Goal: Task Accomplishment & Management: Manage account settings

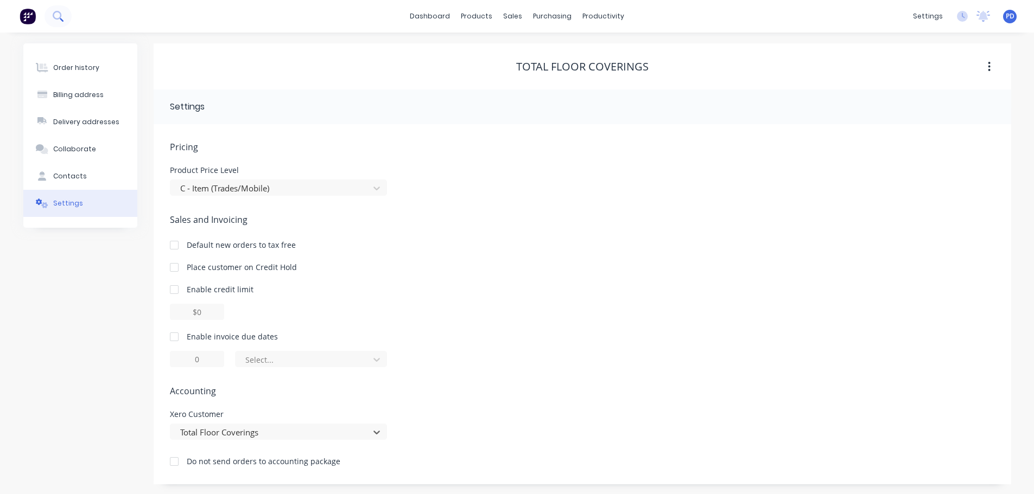
click at [58, 14] on icon at bounding box center [58, 16] width 10 height 10
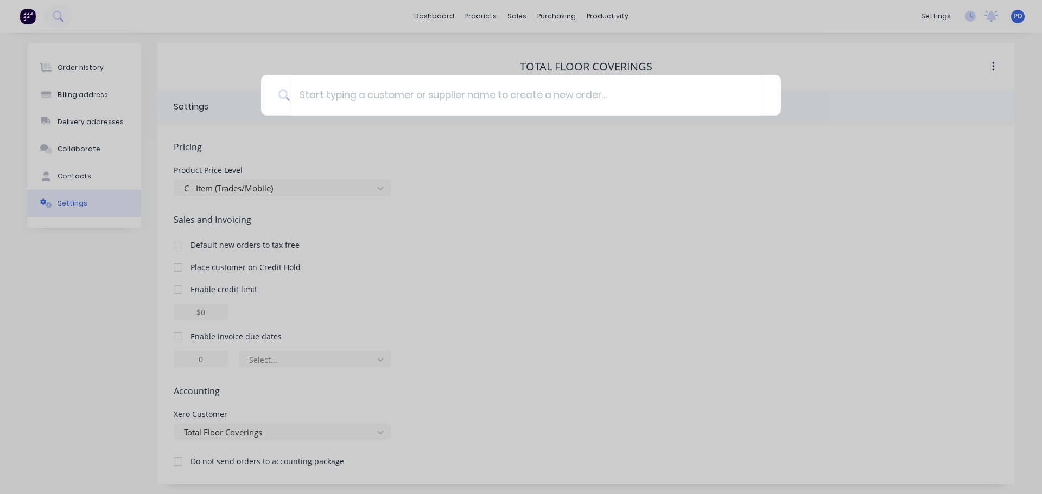
click at [59, 13] on div at bounding box center [521, 247] width 1042 height 494
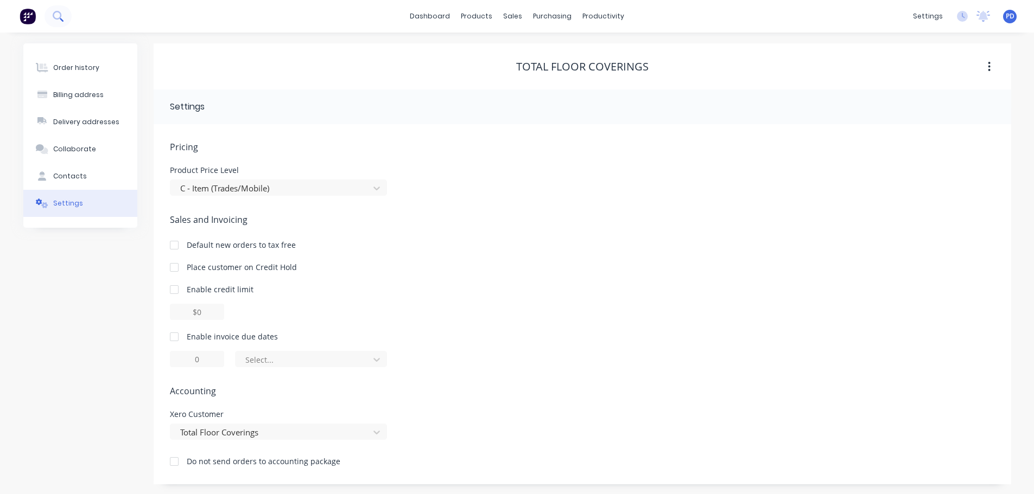
click at [59, 14] on icon at bounding box center [58, 16] width 10 height 10
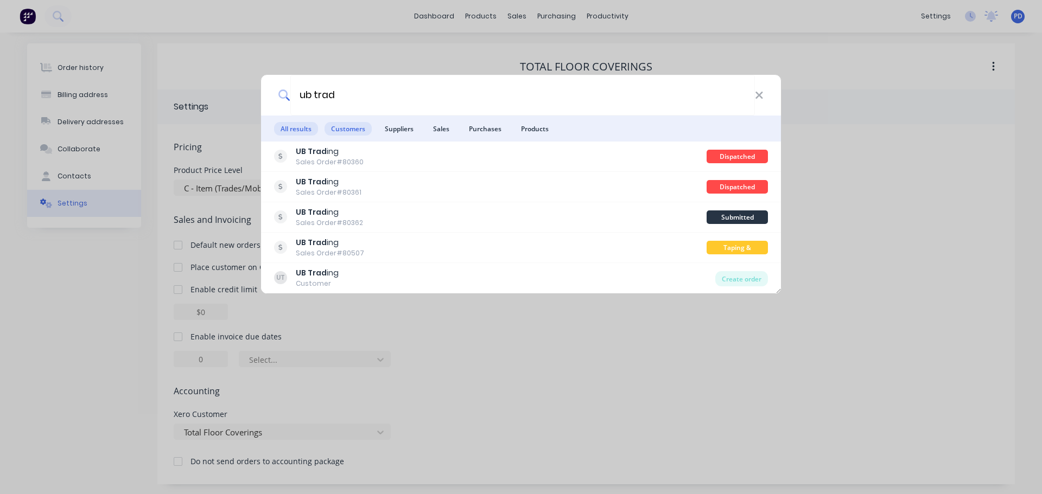
type input "ub trad"
click at [344, 131] on span "Customers" at bounding box center [348, 129] width 47 height 14
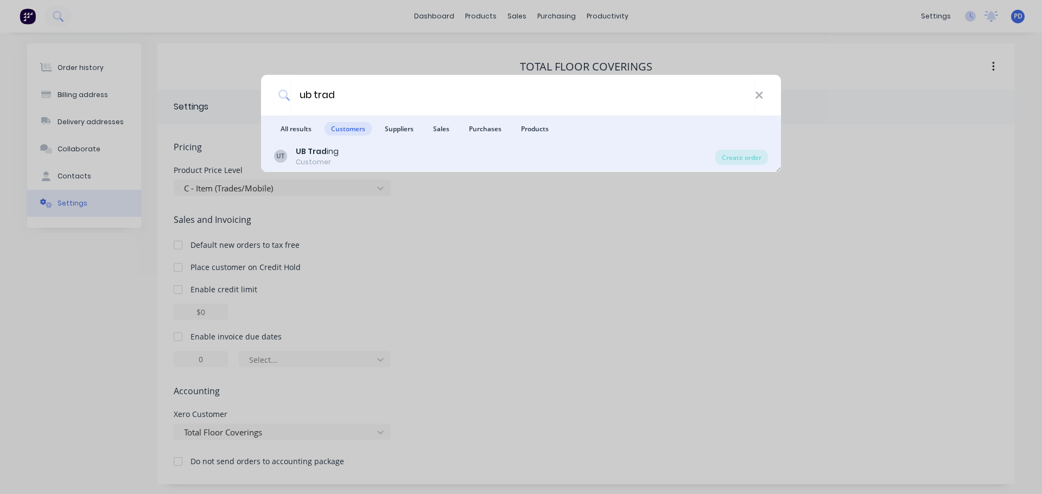
click at [327, 151] on div "UB Trad ing" at bounding box center [317, 151] width 43 height 11
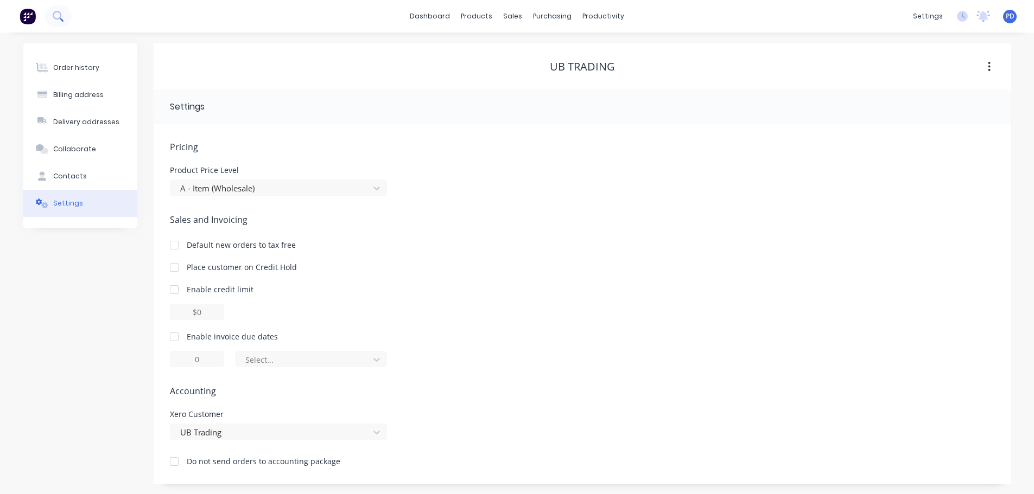
click at [61, 12] on icon at bounding box center [58, 16] width 10 height 10
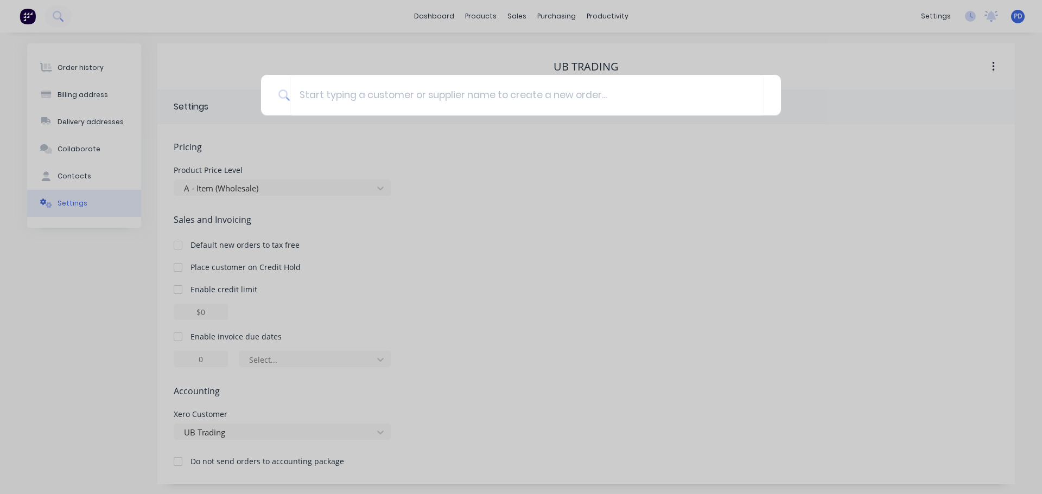
click at [684, 64] on div at bounding box center [521, 247] width 1042 height 494
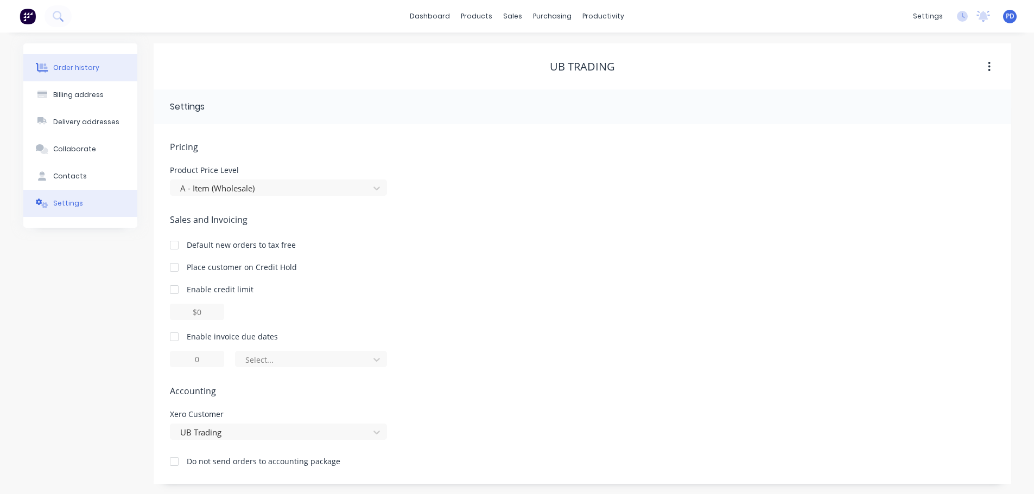
click at [73, 69] on div "Order history" at bounding box center [76, 68] width 46 height 10
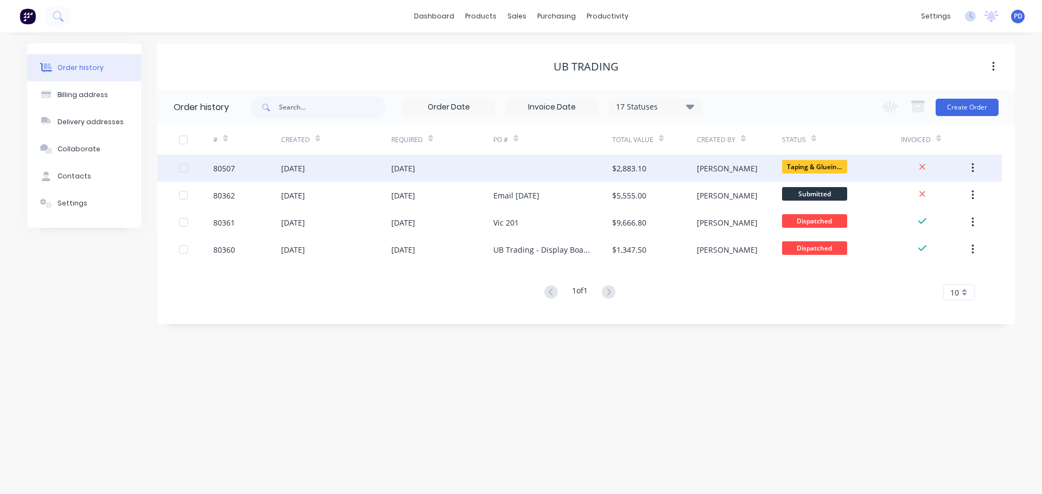
click at [405, 169] on div "[DATE]" at bounding box center [403, 168] width 24 height 11
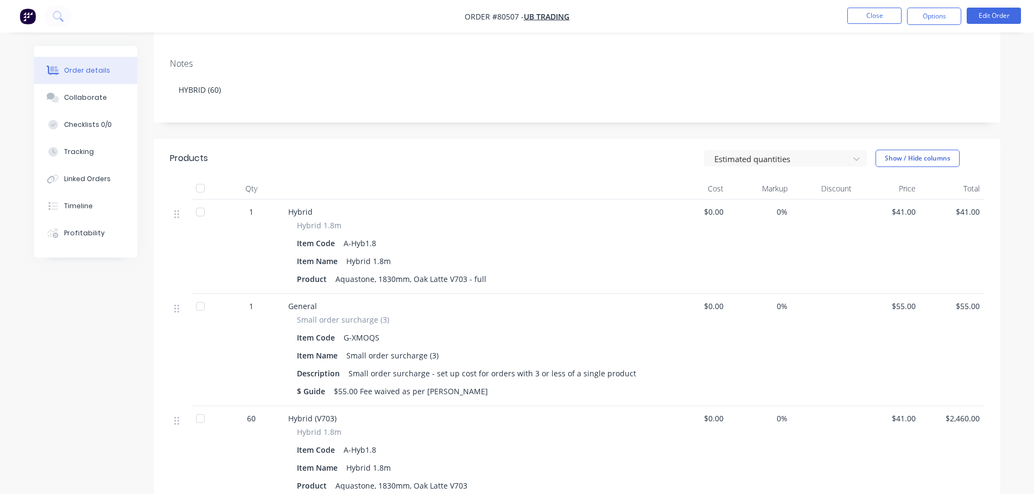
scroll to position [109, 0]
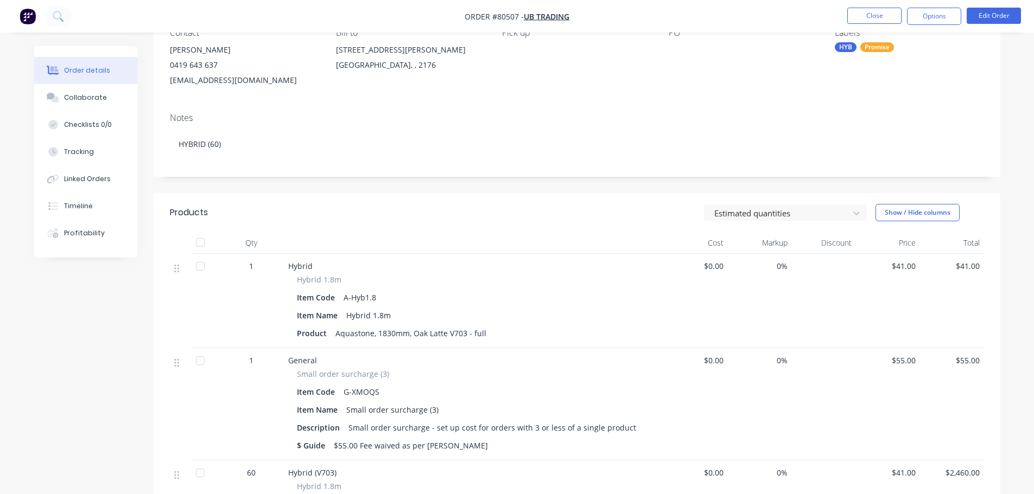
click at [199, 363] on div at bounding box center [200, 361] width 22 height 22
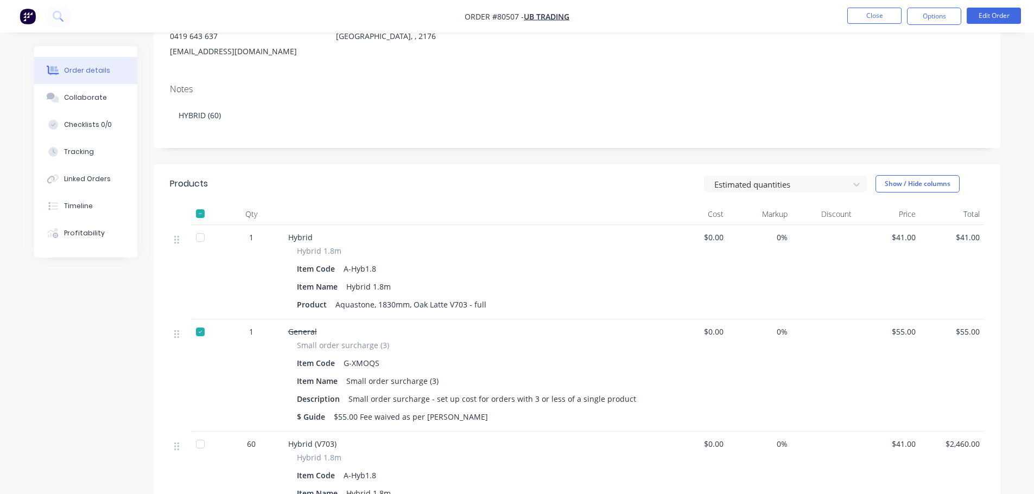
scroll to position [163, 0]
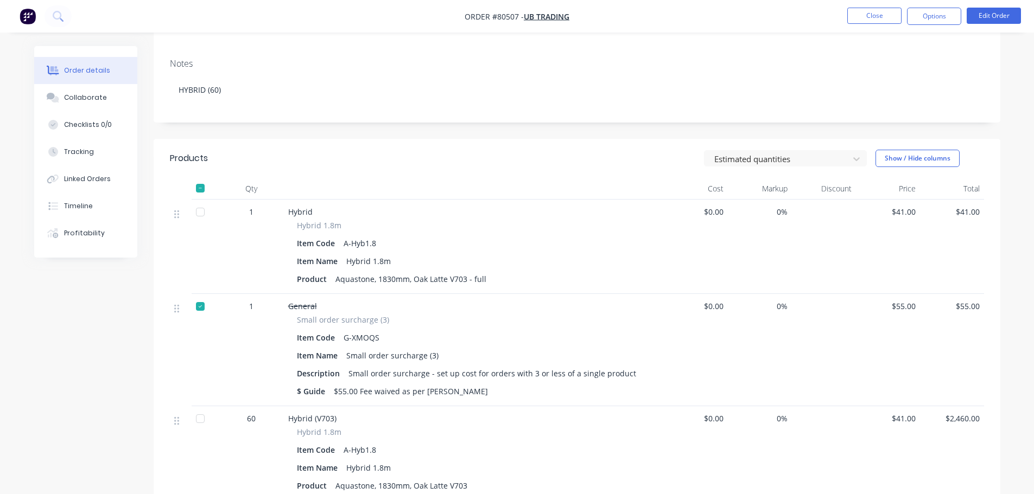
drag, startPoint x: 200, startPoint y: 309, endPoint x: 601, endPoint y: 345, distance: 402.6
click at [205, 309] on div at bounding box center [200, 307] width 22 height 22
click at [984, 11] on button "Edit Order" at bounding box center [994, 16] width 54 height 16
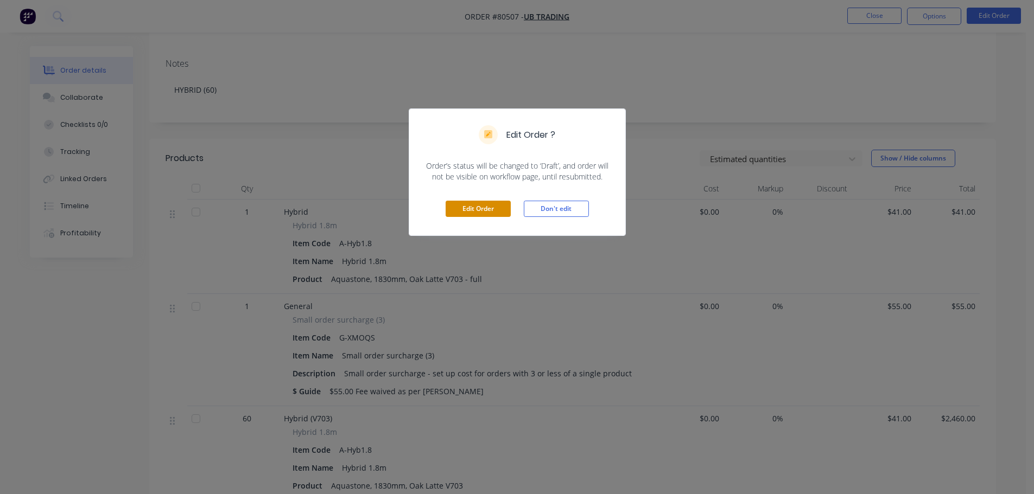
click at [492, 208] on button "Edit Order" at bounding box center [478, 209] width 65 height 16
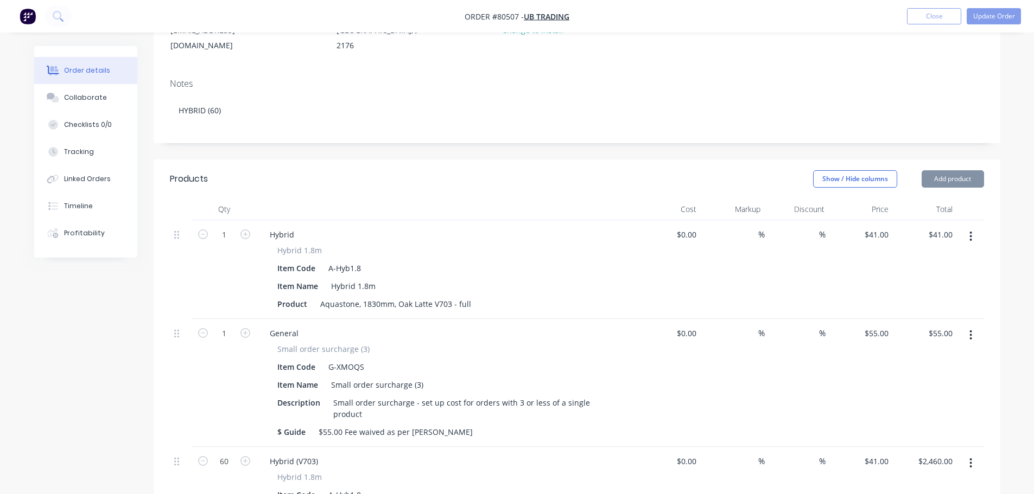
scroll to position [217, 0]
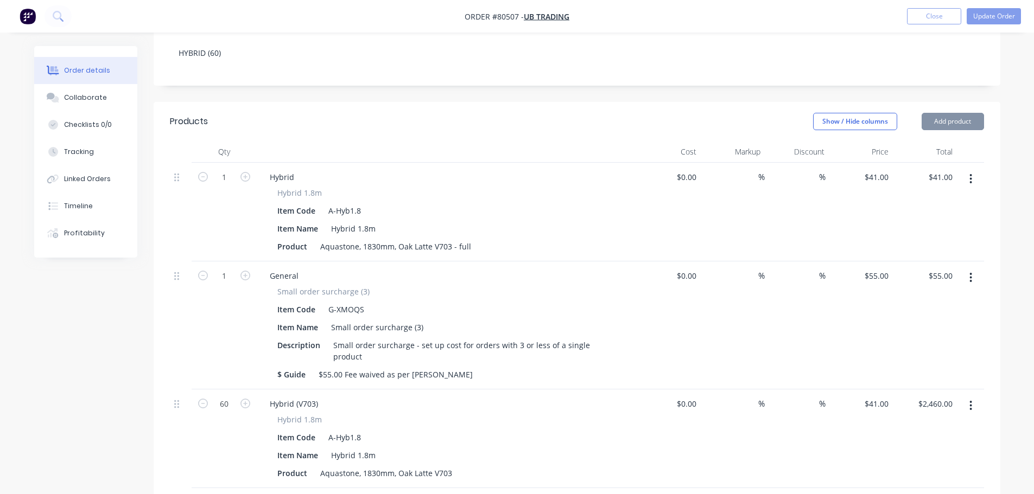
click at [967, 268] on button "button" at bounding box center [971, 278] width 26 height 20
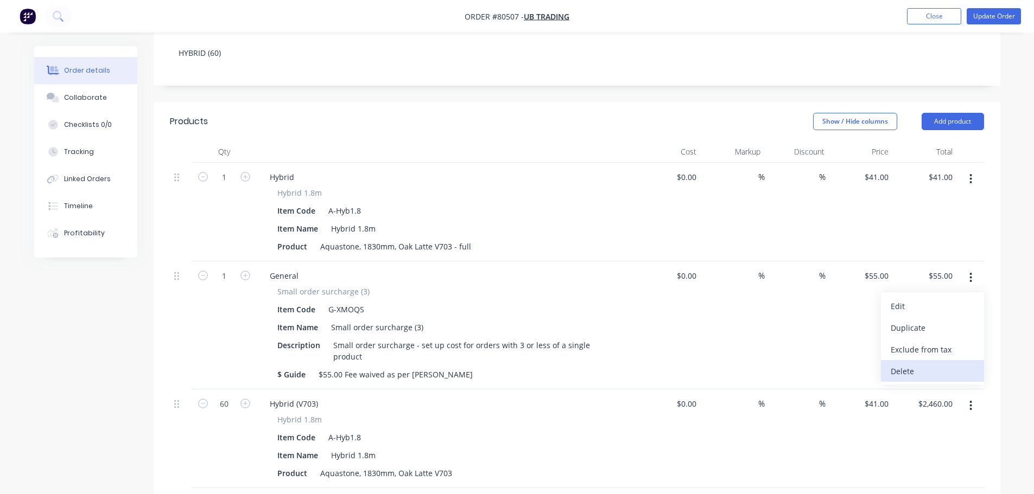
click at [908, 364] on div "Delete" at bounding box center [933, 372] width 84 height 16
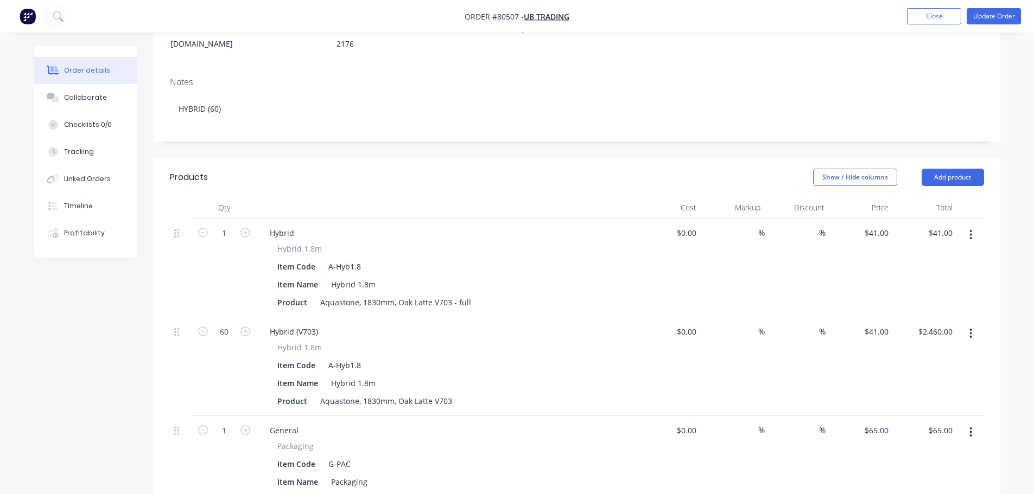
scroll to position [0, 0]
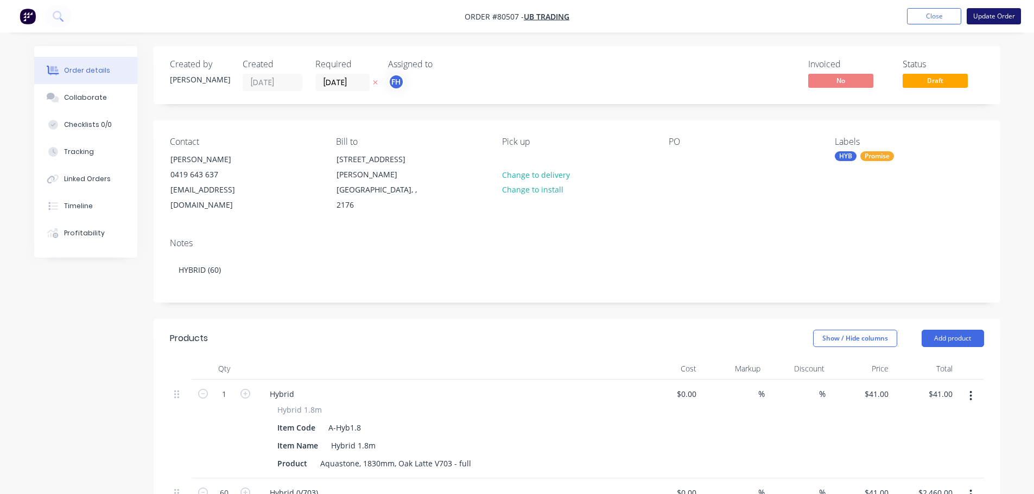
click at [980, 10] on button "Update Order" at bounding box center [994, 16] width 54 height 16
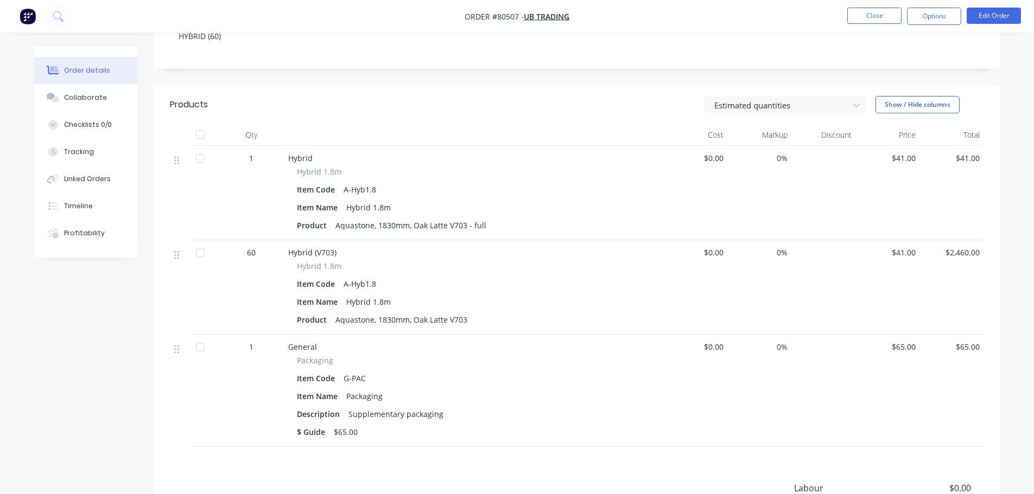
scroll to position [217, 0]
click at [986, 19] on button "Edit Order" at bounding box center [994, 16] width 54 height 16
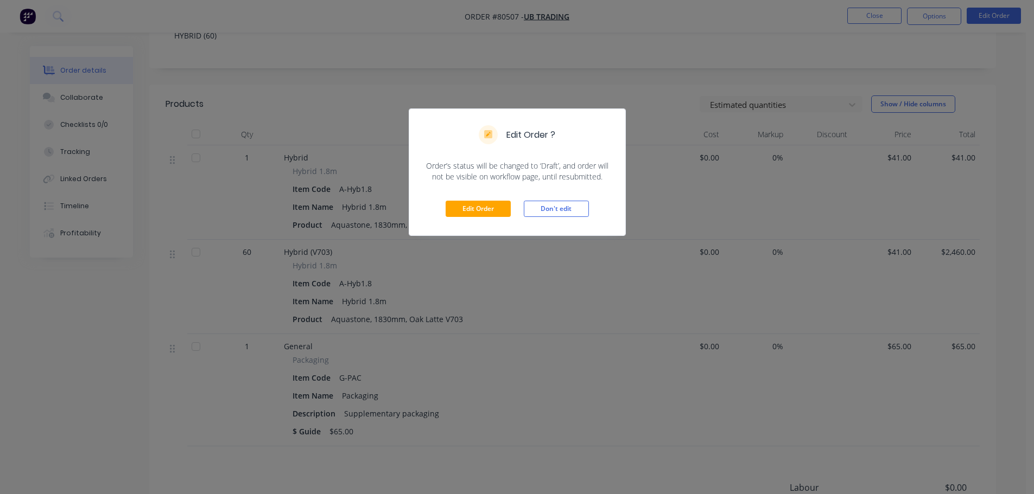
click at [372, 95] on div "Edit Order ? Order’s status will be changed to ‘Draft’, and order will not be v…" at bounding box center [517, 247] width 1034 height 494
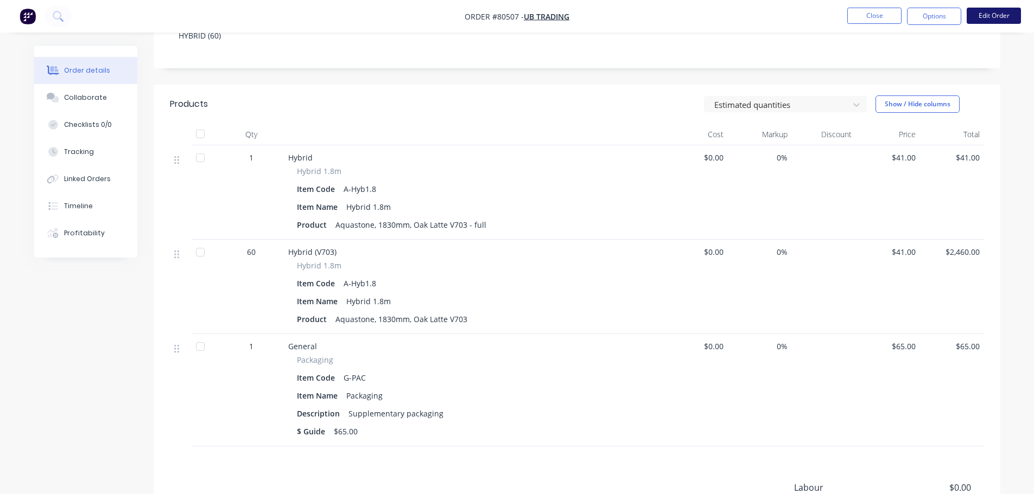
click at [974, 12] on button "Edit Order" at bounding box center [994, 16] width 54 height 16
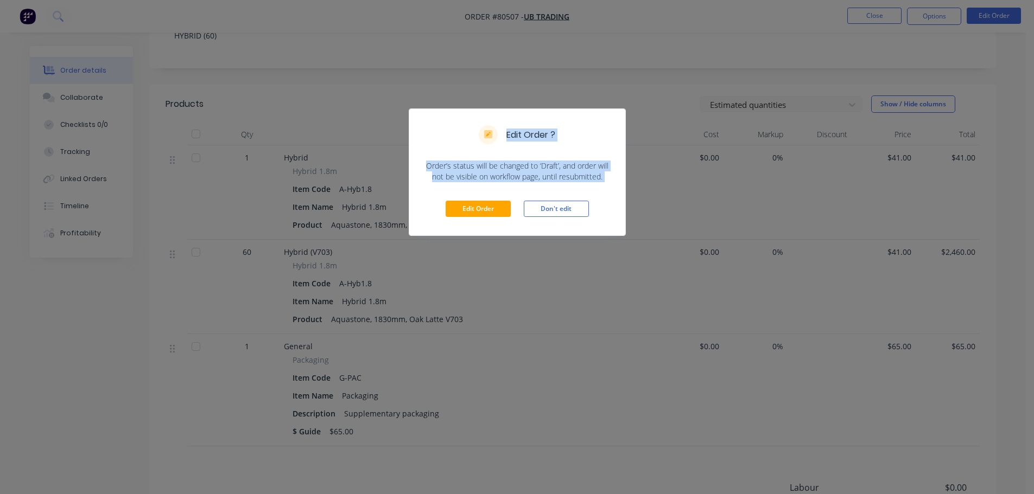
drag, startPoint x: 170, startPoint y: 160, endPoint x: 211, endPoint y: 169, distance: 41.7
click at [202, 215] on div "Edit Order ? Order’s status will be changed to ‘Draft’, and order will not be v…" at bounding box center [517, 247] width 1034 height 494
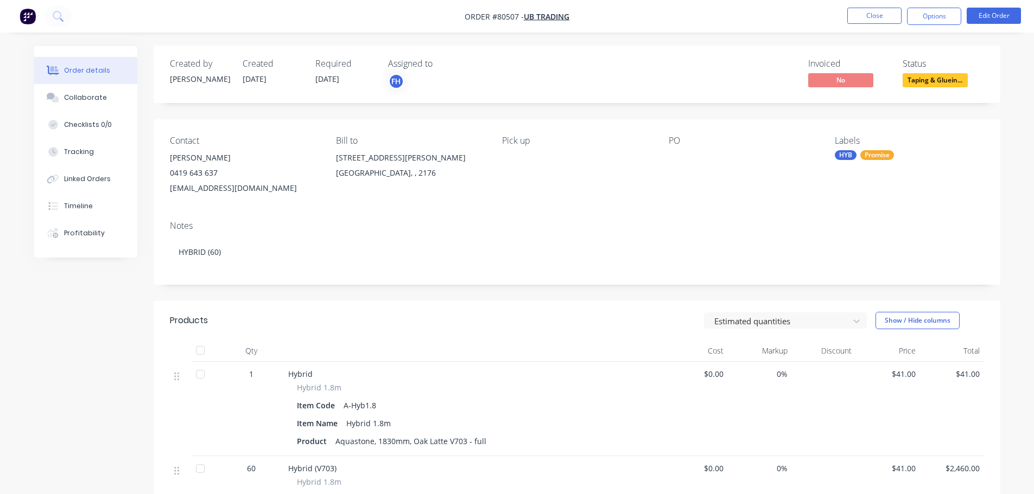
scroll to position [0, 0]
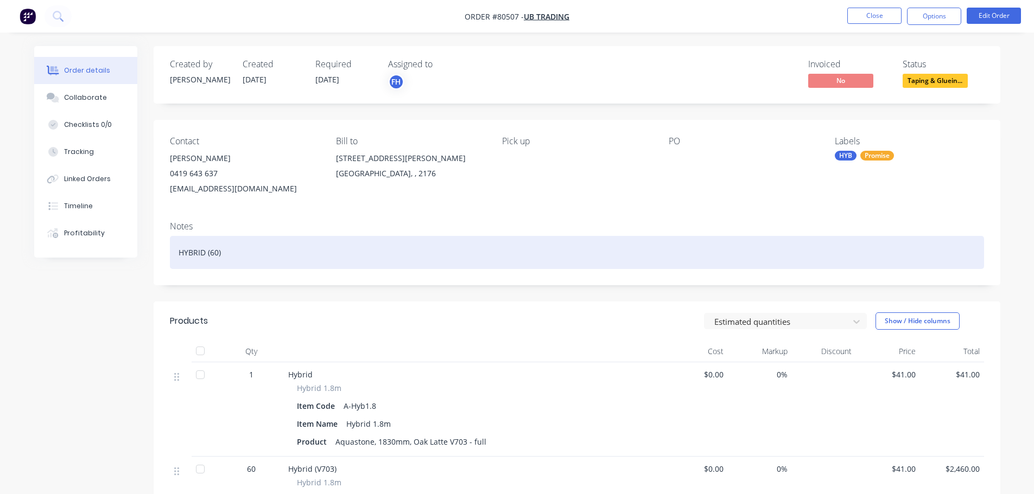
click at [249, 254] on div "HYBRID (60)" at bounding box center [577, 252] width 814 height 33
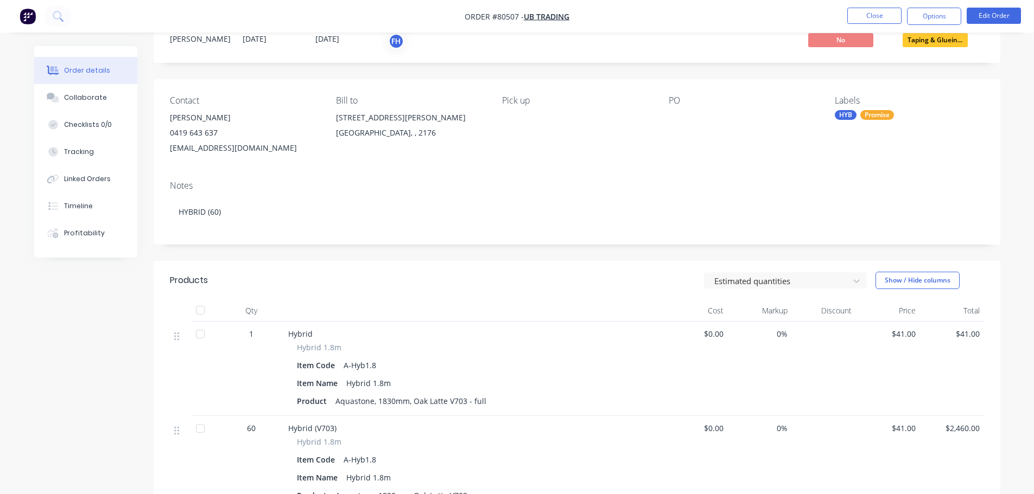
scroll to position [109, 0]
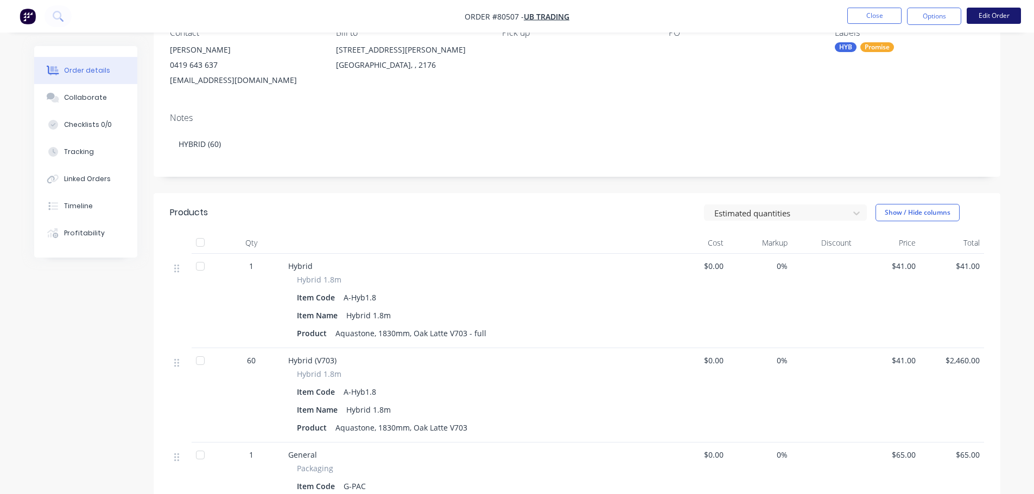
click at [1003, 12] on button "Edit Order" at bounding box center [994, 16] width 54 height 16
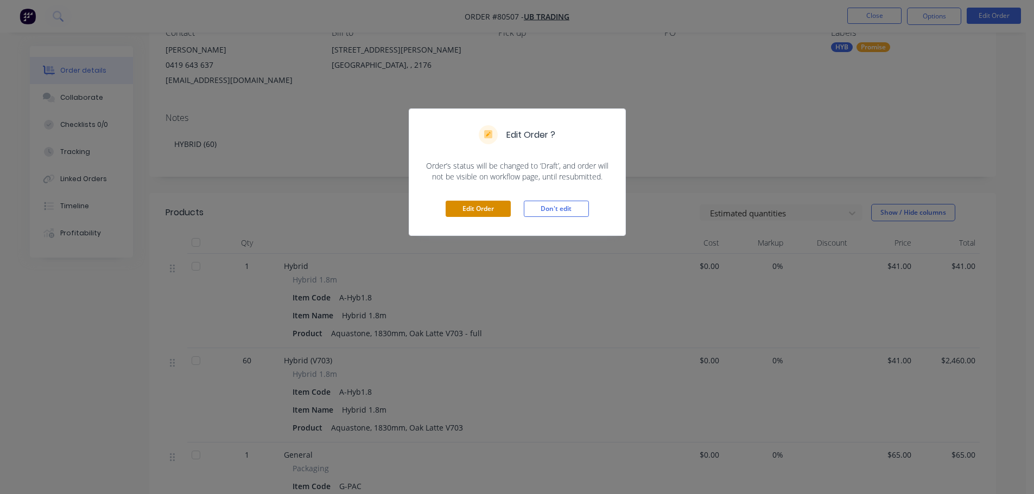
click at [480, 217] on button "Edit Order" at bounding box center [478, 209] width 65 height 16
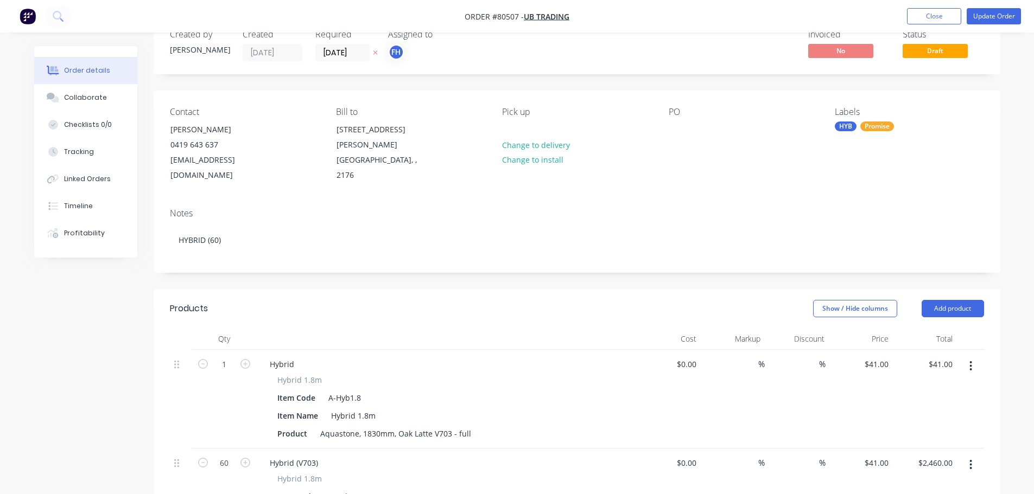
scroll to position [54, 0]
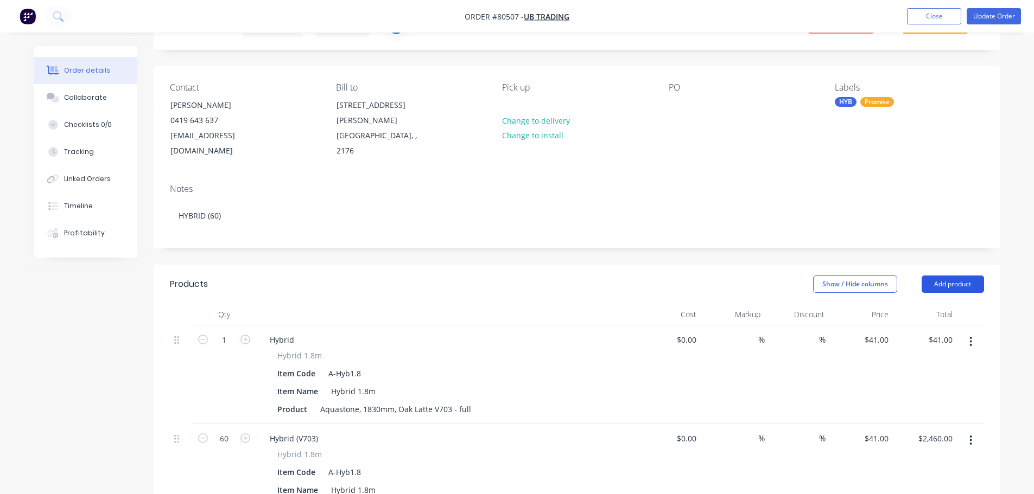
click at [950, 276] on button "Add product" at bounding box center [953, 284] width 62 height 17
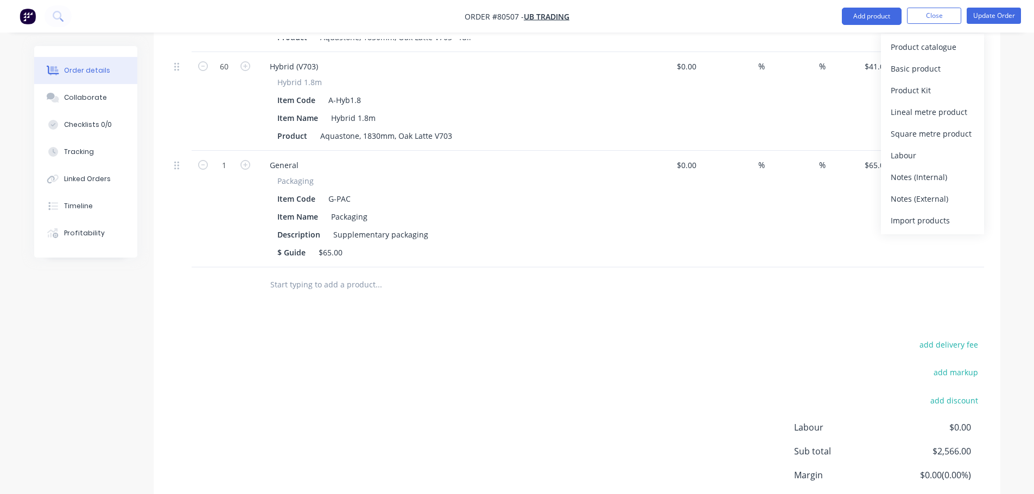
scroll to position [488, 0]
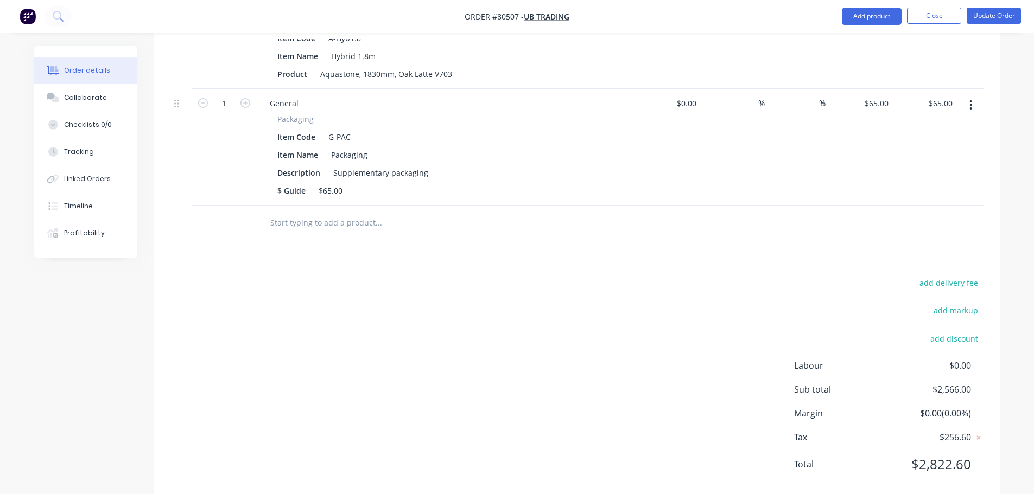
click at [304, 212] on input "text" at bounding box center [378, 223] width 217 height 22
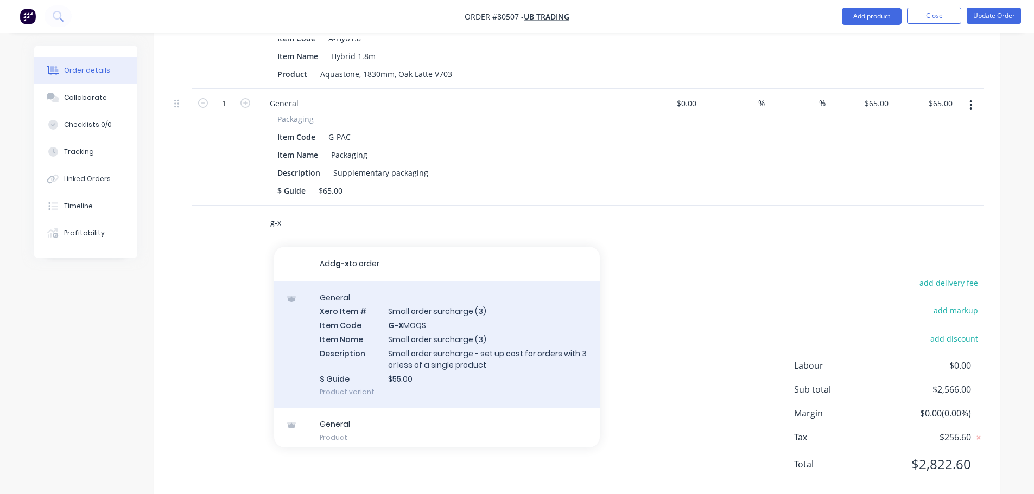
type input "g-x"
click at [452, 321] on div "General Xero Item # Small order surcharge (3) Item Code G-X MOQS Item Name Smal…" at bounding box center [437, 345] width 326 height 127
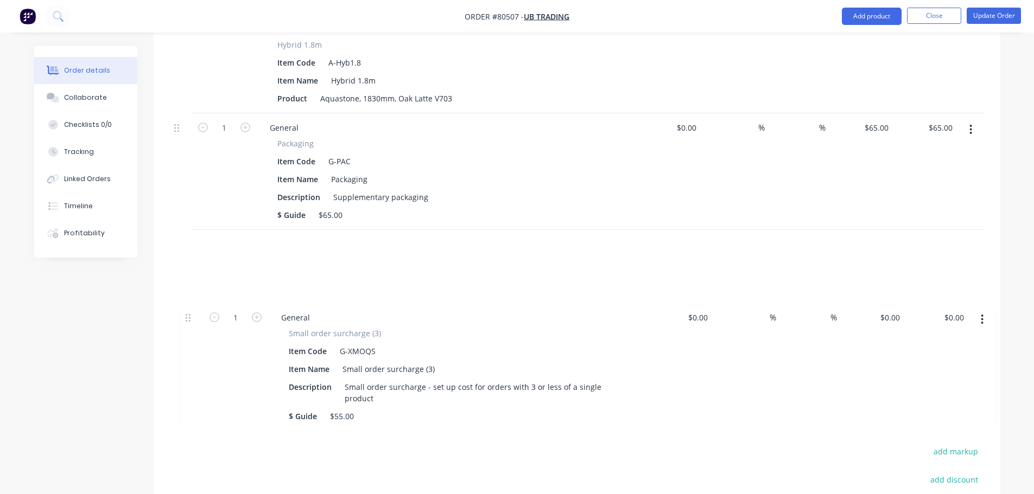
scroll to position [481, 0]
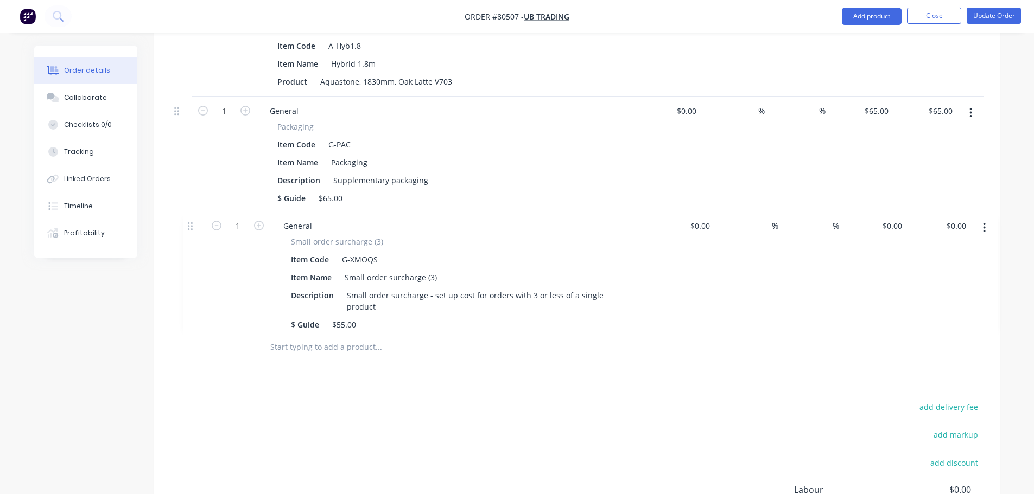
drag, startPoint x: 174, startPoint y: 208, endPoint x: 190, endPoint y: 224, distance: 23.4
click at [190, 224] on div "1 Hybrid Hybrid 1.8m Item Code A-Hyb1.8 Item Name Hybrid 1.8m Product Aquastone…" at bounding box center [577, 114] width 814 height 431
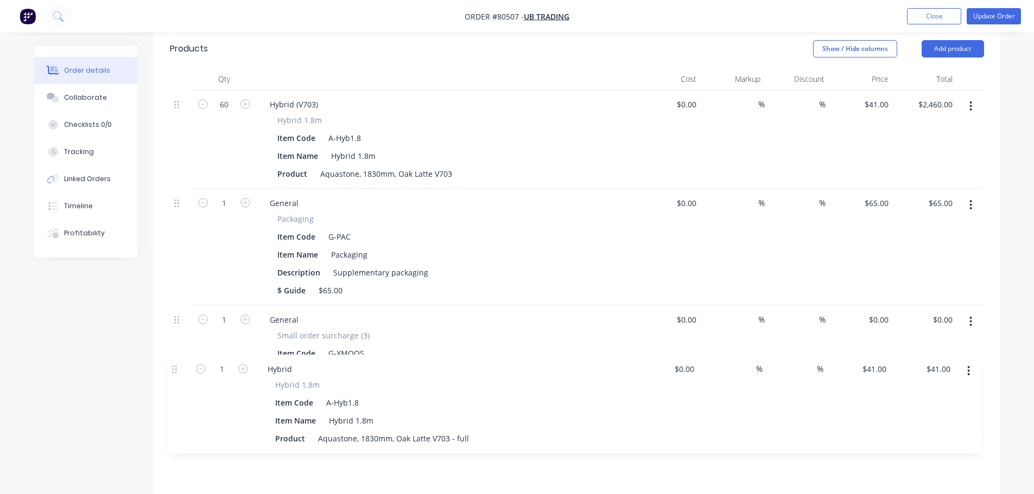
scroll to position [302, 0]
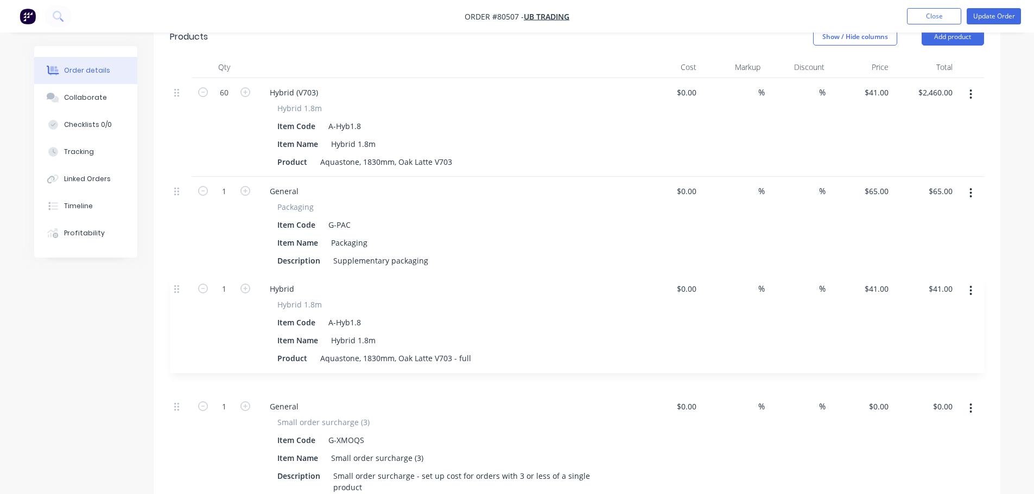
drag, startPoint x: 177, startPoint y: 116, endPoint x: 177, endPoint y: 295, distance: 179.1
click at [177, 295] on div "1 Hybrid Hybrid 1.8m Item Code A-Hyb1.8 Item Name Hybrid 1.8m Product Aquastone…" at bounding box center [577, 299] width 814 height 442
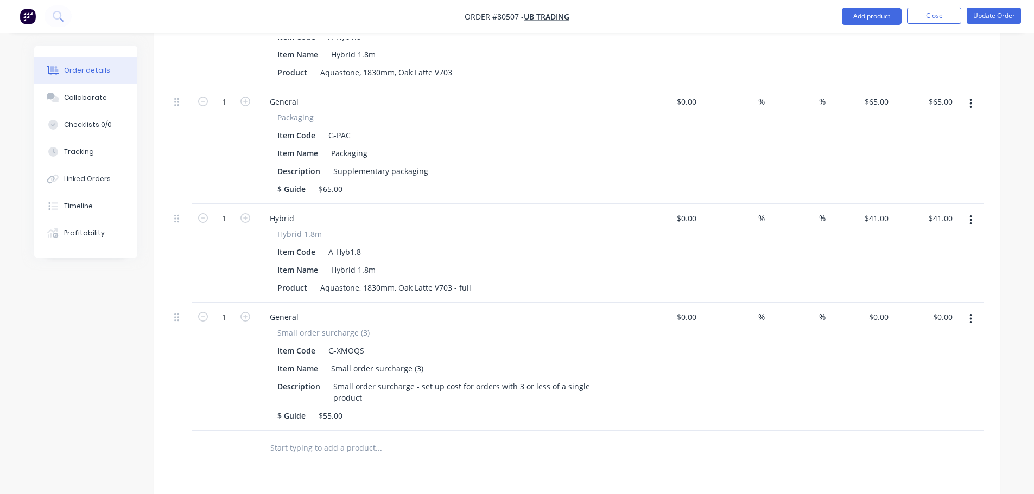
scroll to position [410, 0]
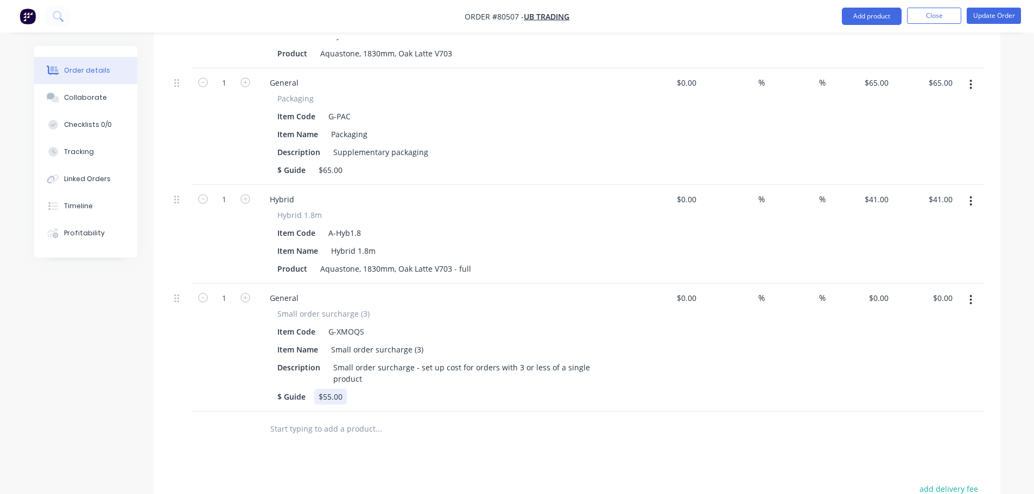
click at [360, 389] on div "$ Guide $55.00" at bounding box center [444, 397] width 343 height 16
click at [473, 389] on div "$ Guide $Fee Waived CL approved" at bounding box center [444, 397] width 343 height 16
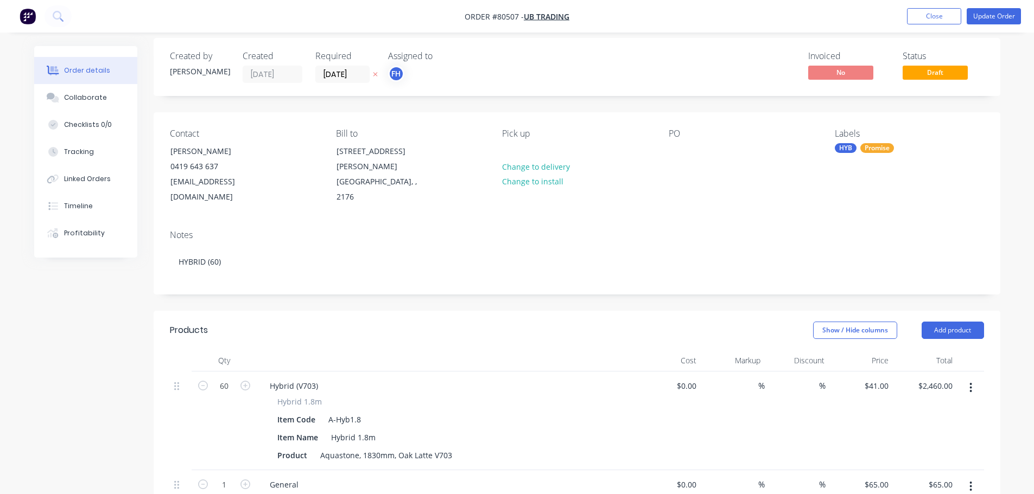
scroll to position [0, 0]
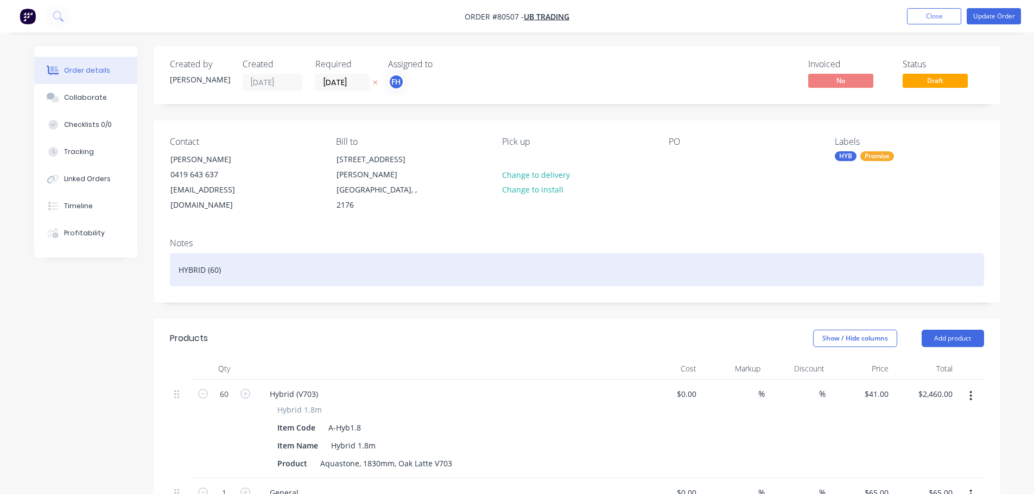
click at [236, 260] on div "HYBRID (60)" at bounding box center [577, 269] width 814 height 33
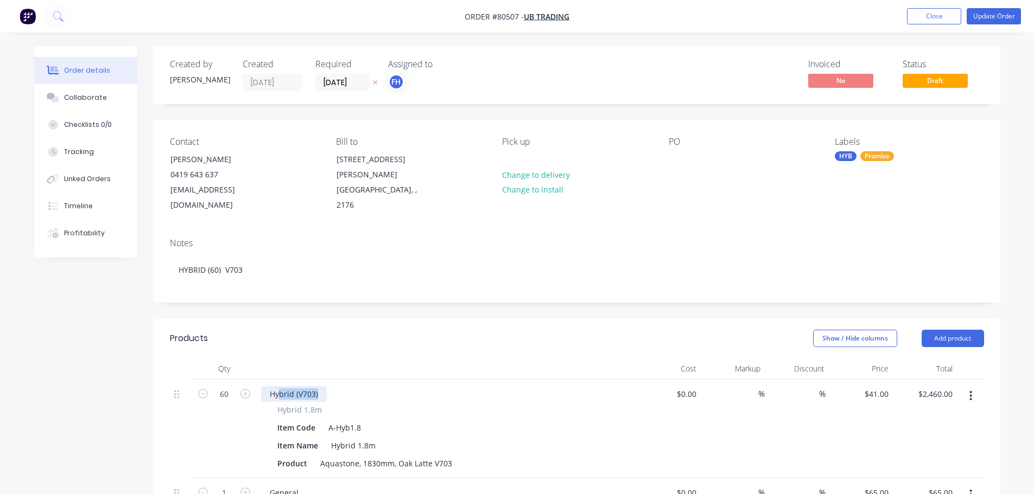
drag, startPoint x: 329, startPoint y: 377, endPoint x: 298, endPoint y: 377, distance: 30.4
click at [298, 386] on div "Hybrid (V703)" at bounding box center [446, 394] width 371 height 16
click at [333, 386] on div "Hybrid (V703)" at bounding box center [446, 394] width 371 height 16
click at [320, 386] on div "Hybrid (V703)" at bounding box center [294, 394] width 66 height 16
click at [332, 360] on div at bounding box center [447, 369] width 380 height 22
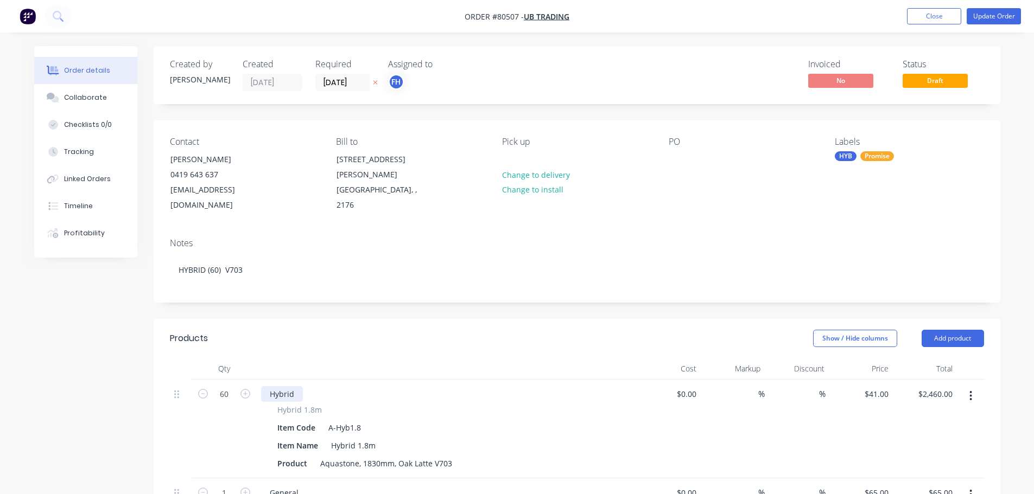
click at [291, 386] on div "Hybrid" at bounding box center [282, 394] width 42 height 16
click at [294, 386] on div "Hybrid" at bounding box center [282, 394] width 42 height 16
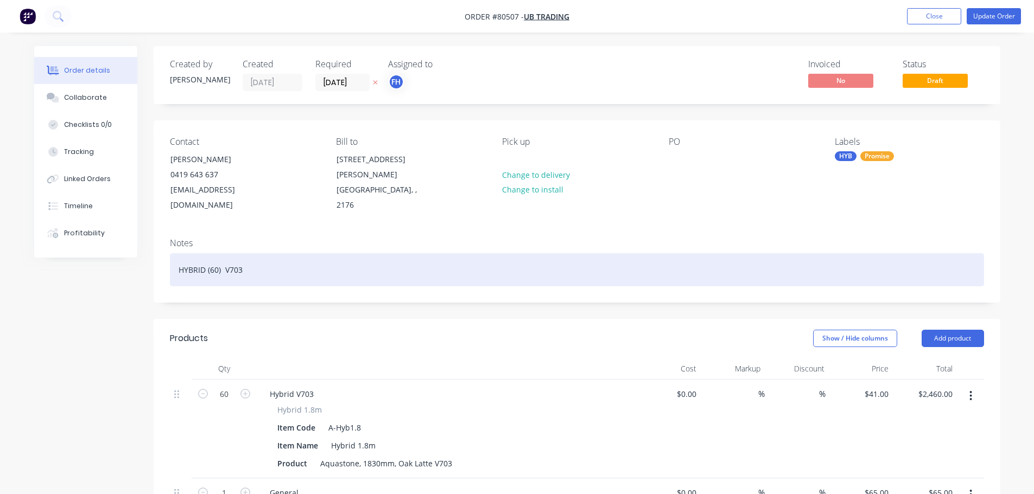
click at [287, 255] on div "HYBRID (60) V703" at bounding box center [577, 269] width 814 height 33
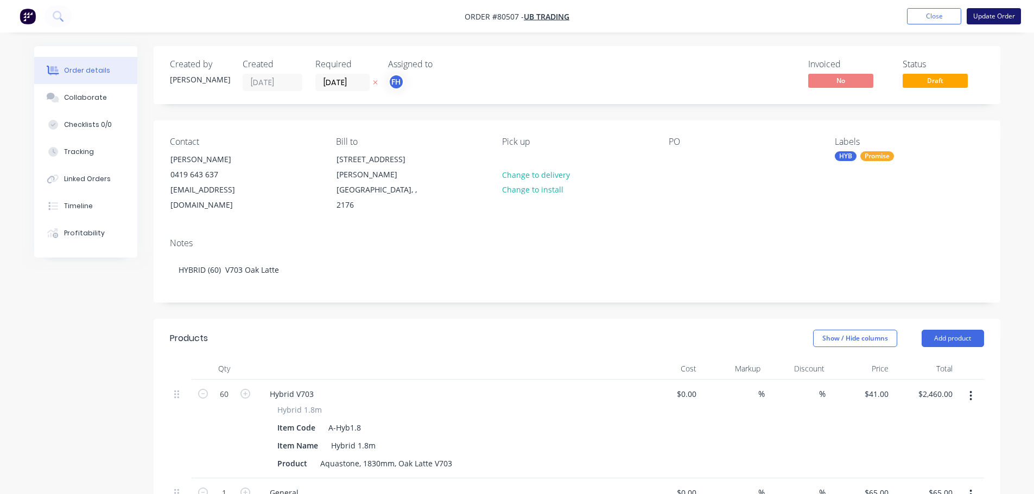
click at [993, 15] on button "Update Order" at bounding box center [994, 16] width 54 height 16
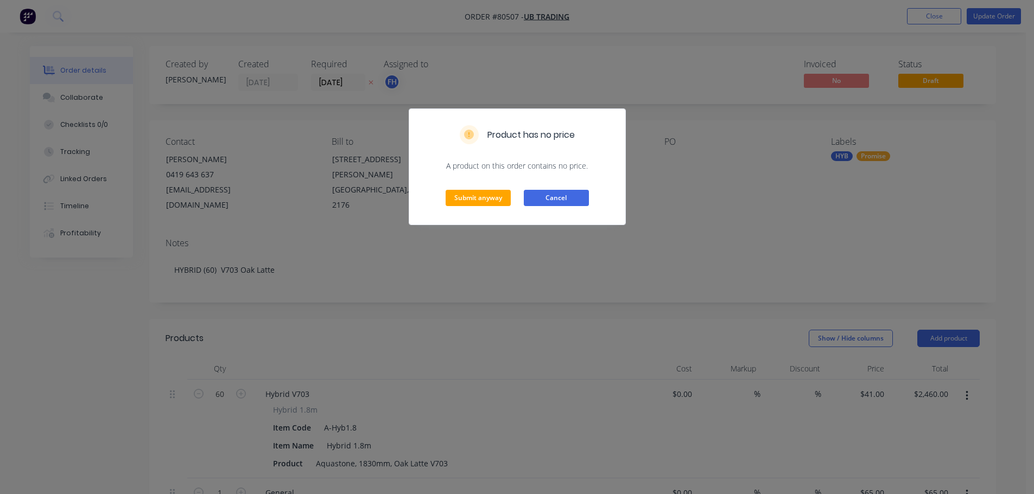
click at [552, 206] on button "Cancel" at bounding box center [556, 198] width 65 height 16
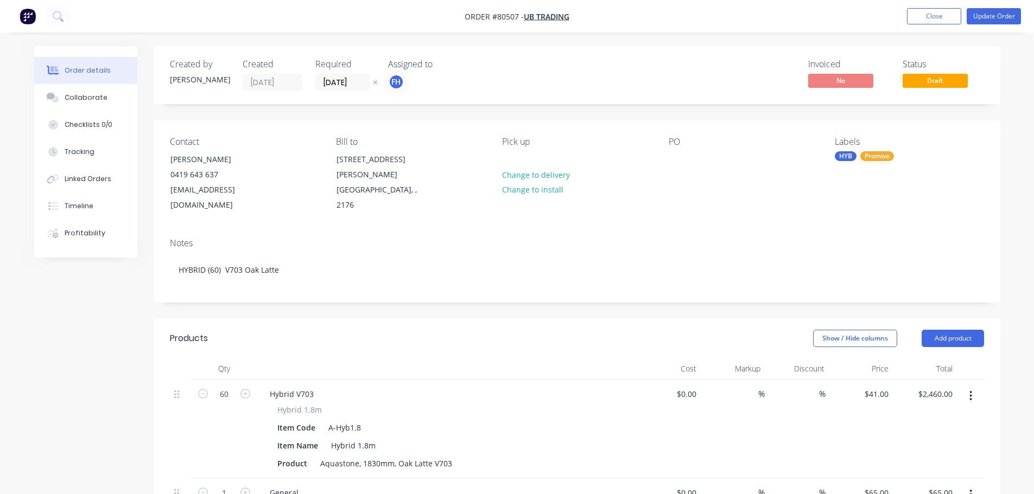
scroll to position [271, 0]
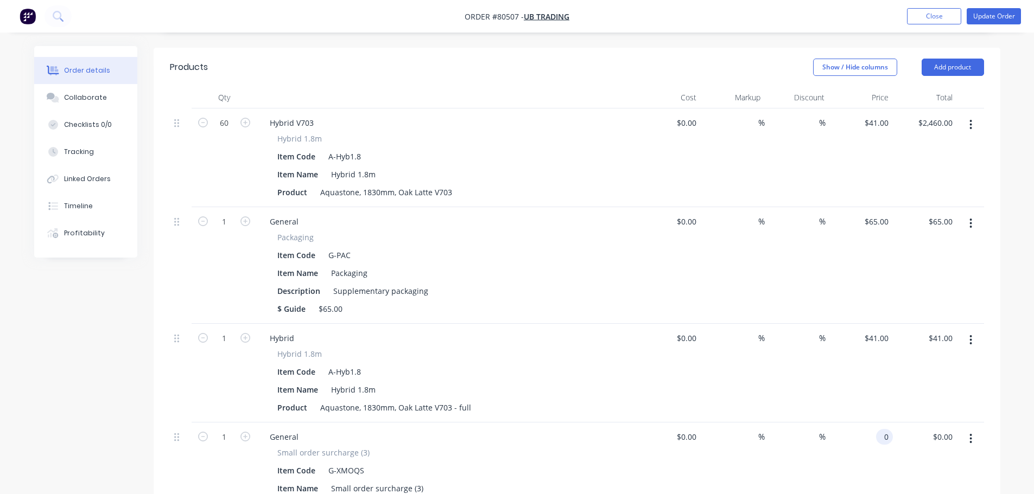
click at [879, 429] on div "0 0" at bounding box center [884, 437] width 17 height 16
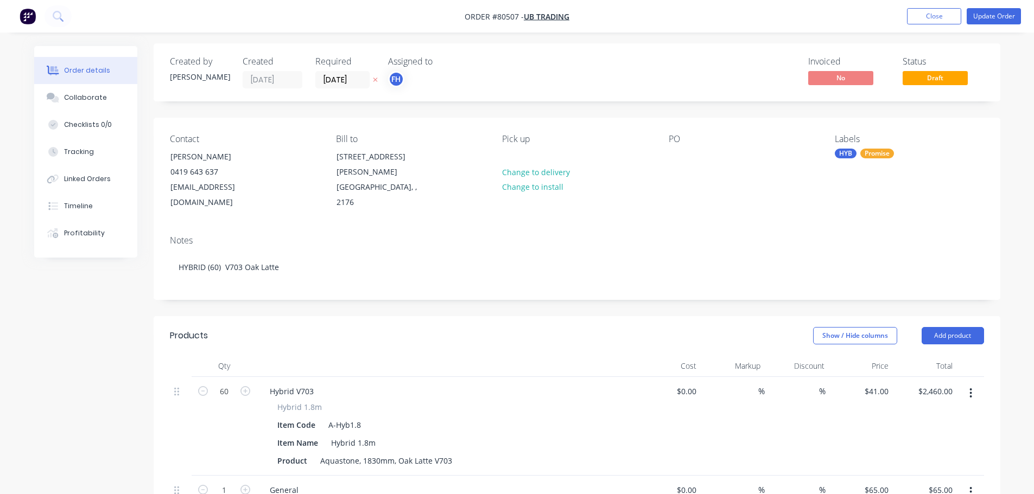
scroll to position [0, 0]
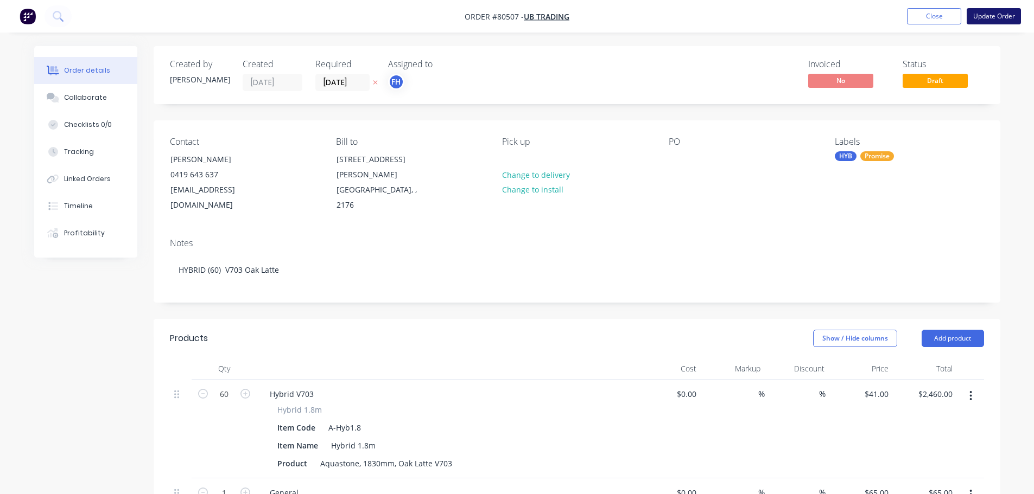
type input "$55.00"
click at [1000, 15] on button "Update Order" at bounding box center [994, 16] width 54 height 16
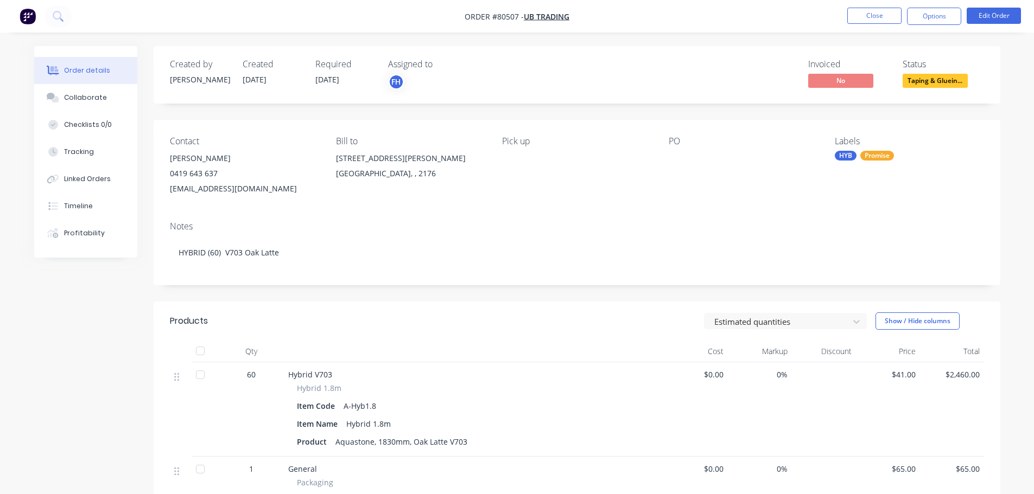
click at [77, 63] on button "Order details" at bounding box center [85, 70] width 103 height 27
click at [879, 11] on button "Close" at bounding box center [874, 16] width 54 height 16
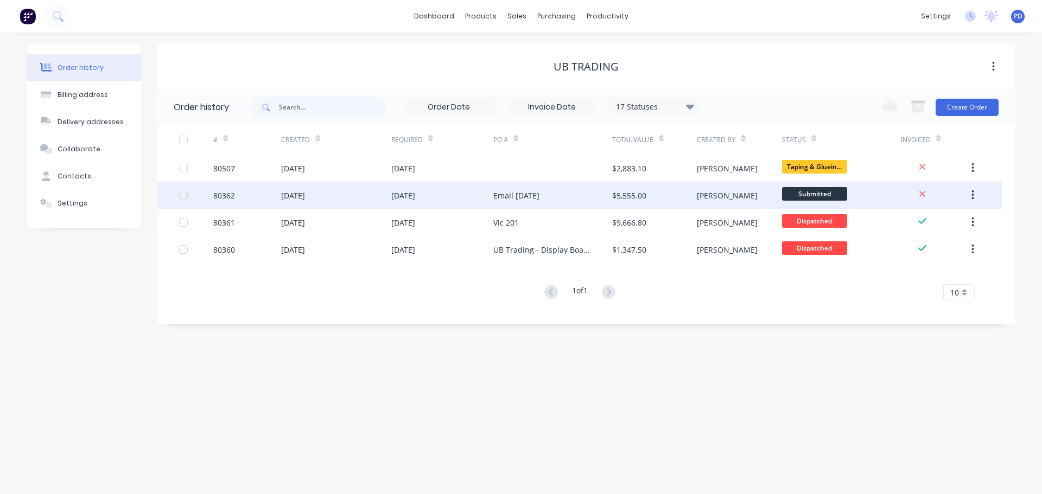
click at [415, 198] on div "[DATE]" at bounding box center [403, 195] width 24 height 11
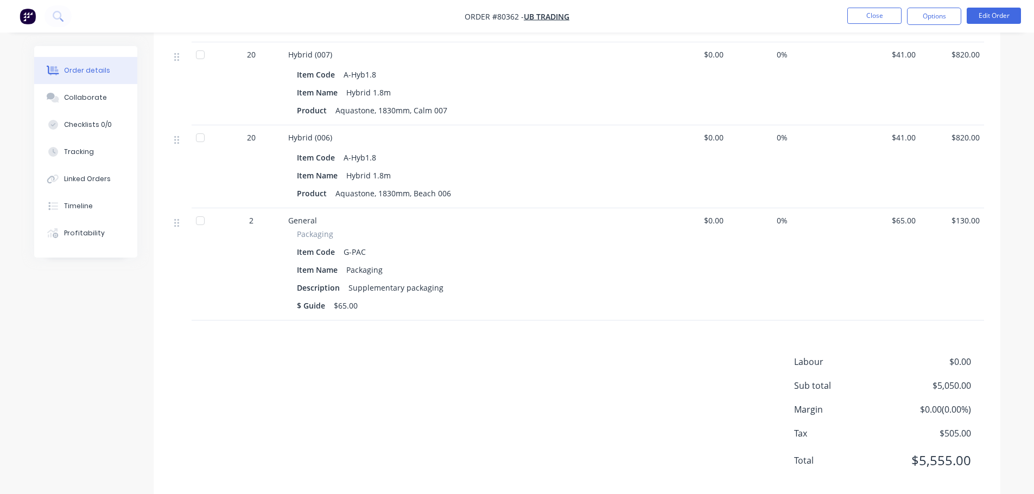
scroll to position [488, 0]
click at [329, 135] on span "Hybrid (006)" at bounding box center [310, 135] width 44 height 10
click at [328, 135] on span "Hybrid (006)" at bounding box center [310, 135] width 44 height 10
click at [981, 12] on button "Edit Order" at bounding box center [994, 16] width 54 height 16
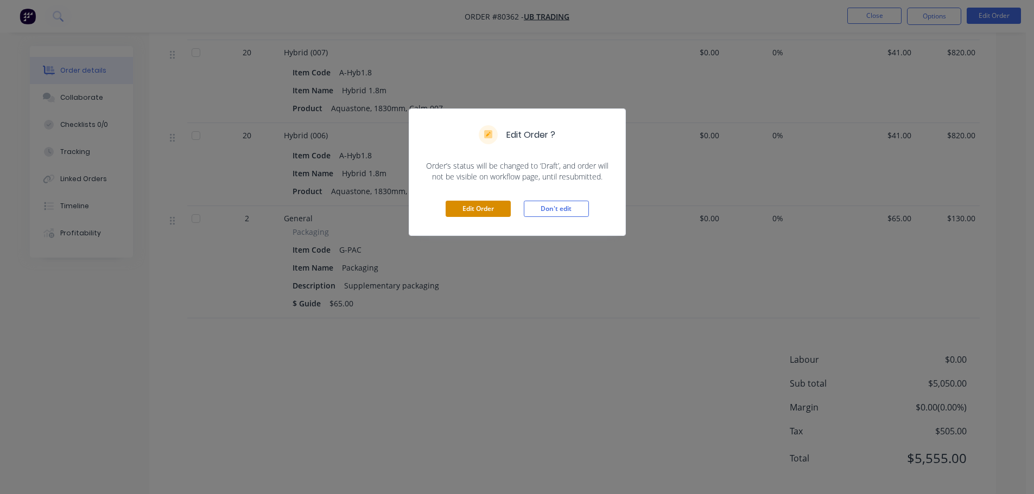
click at [494, 212] on button "Edit Order" at bounding box center [478, 209] width 65 height 16
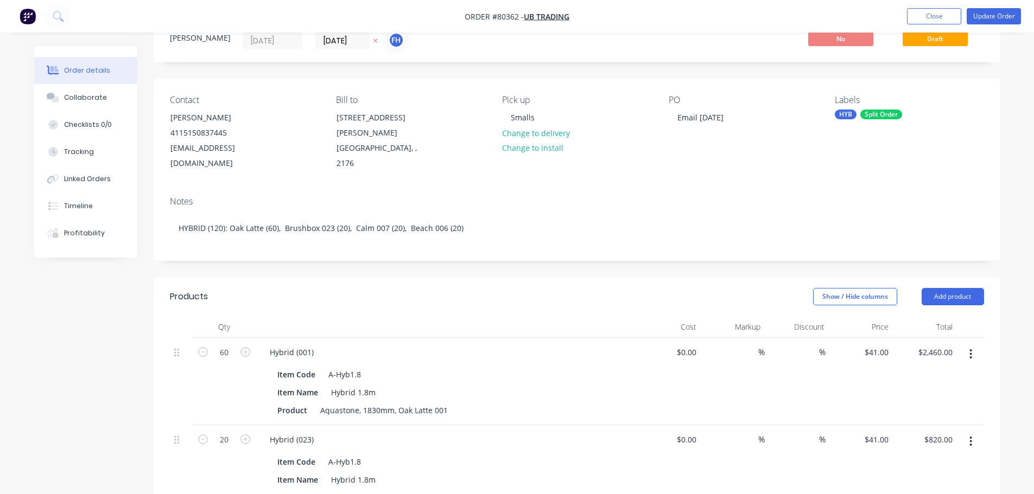
scroll to position [109, 0]
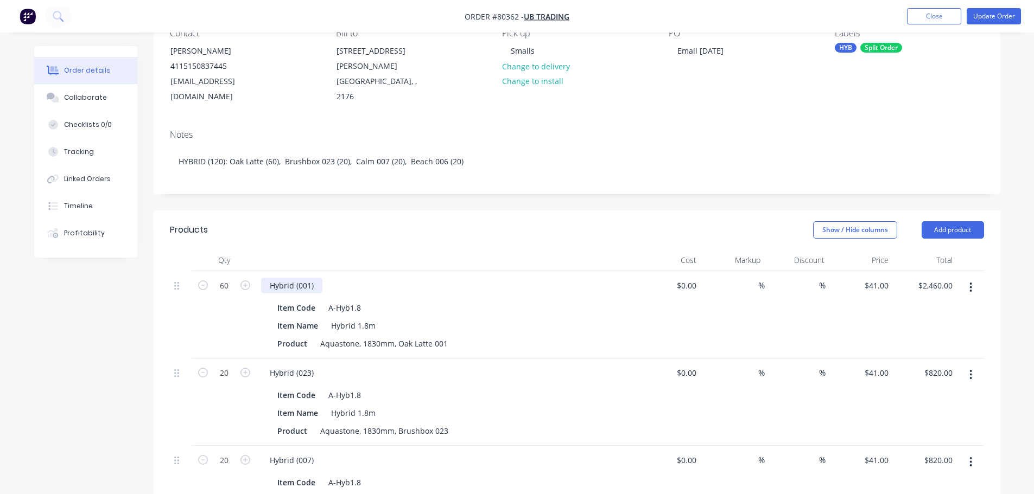
click at [309, 278] on div "Hybrid (001)" at bounding box center [291, 286] width 61 height 16
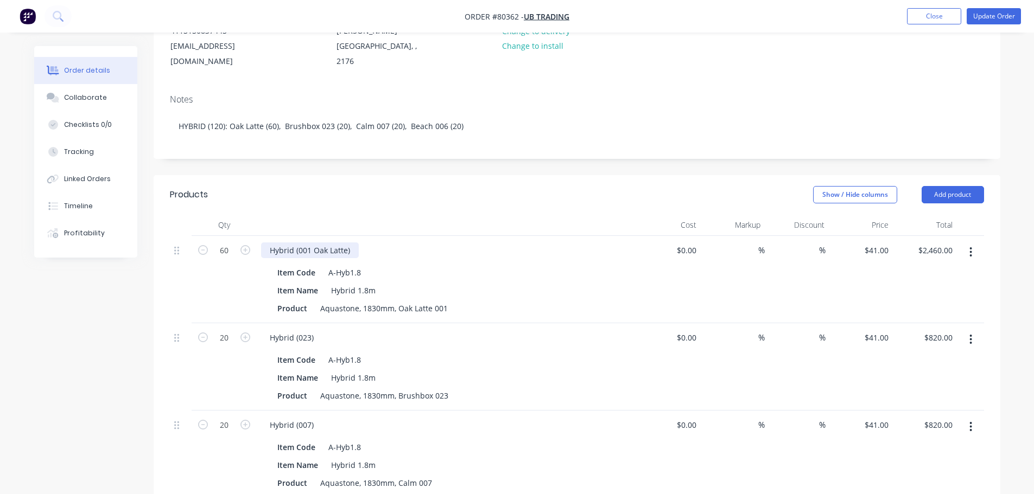
scroll to position [163, 0]
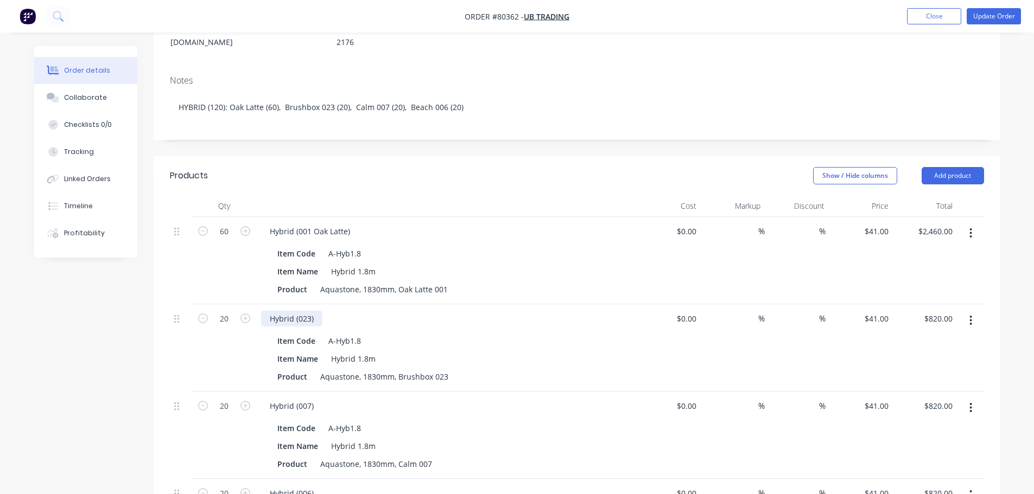
click at [311, 311] on div "Hybrid (023)" at bounding box center [291, 319] width 61 height 16
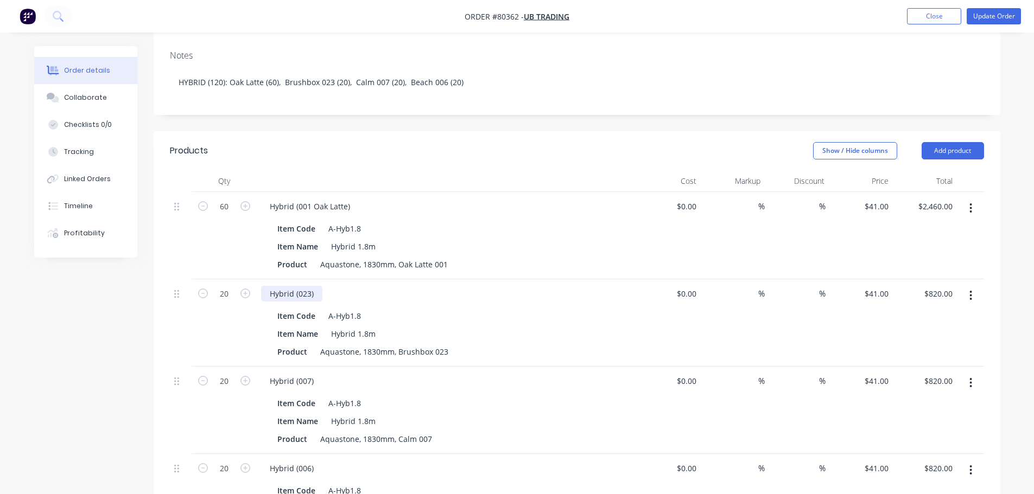
scroll to position [161, 0]
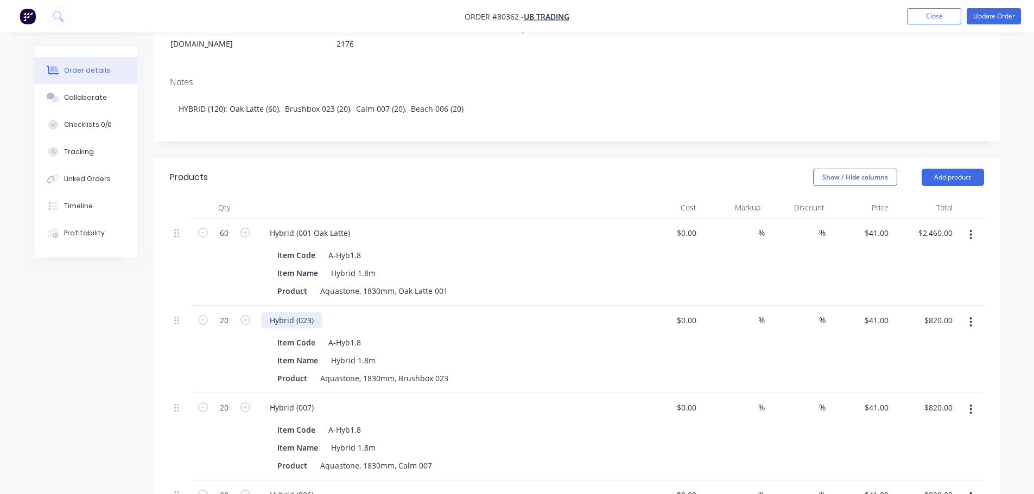
click at [311, 313] on div "Hybrid (023)" at bounding box center [291, 321] width 61 height 16
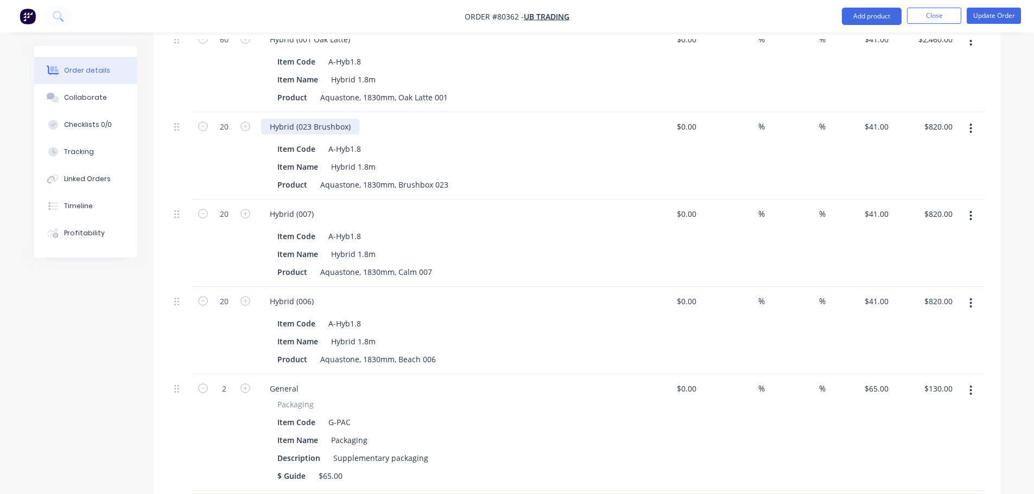
scroll to position [378, 0]
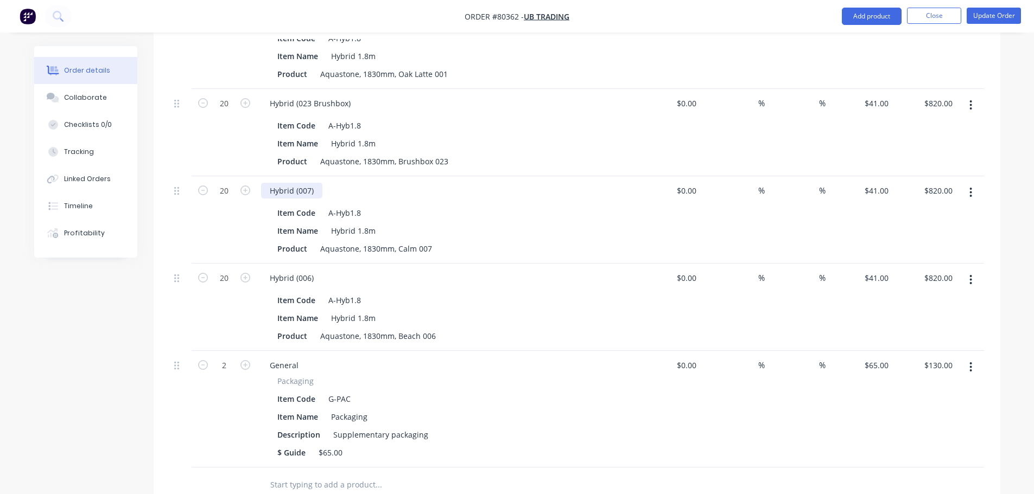
click at [309, 183] on div "Hybrid (007)" at bounding box center [291, 191] width 61 height 16
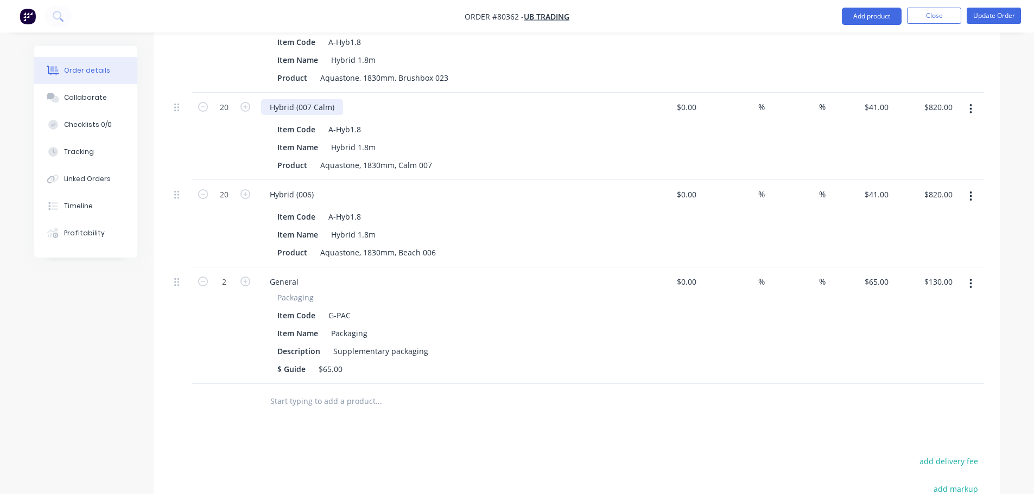
scroll to position [541, 0]
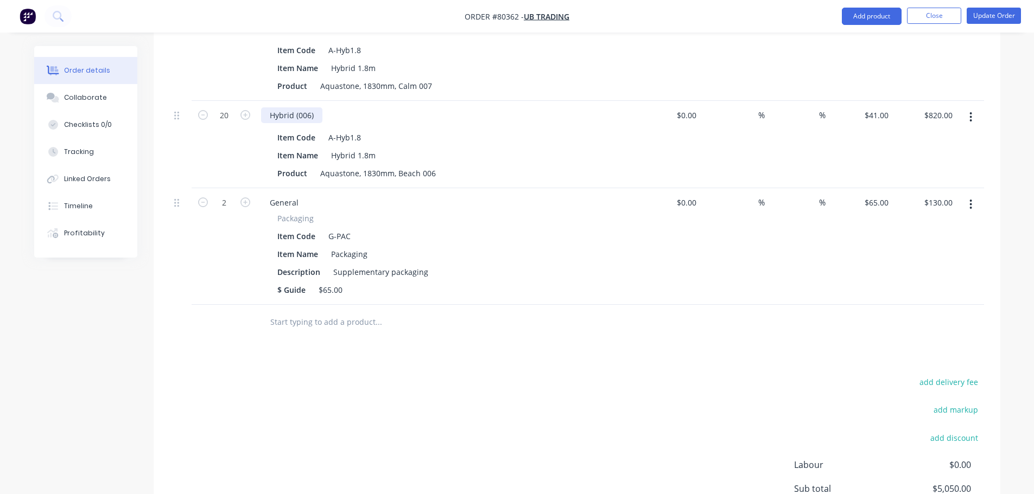
click at [309, 107] on div "Hybrid (006)" at bounding box center [291, 115] width 61 height 16
click at [310, 107] on div "Hybrid (006)" at bounding box center [291, 115] width 61 height 16
click at [978, 17] on button "Update Order" at bounding box center [994, 16] width 54 height 16
